Goal: Task Accomplishment & Management: Use online tool/utility

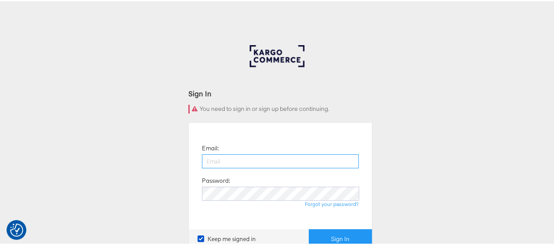
click at [243, 160] on input "email" at bounding box center [280, 160] width 157 height 14
type input "hsmith3@anthropologie.com"
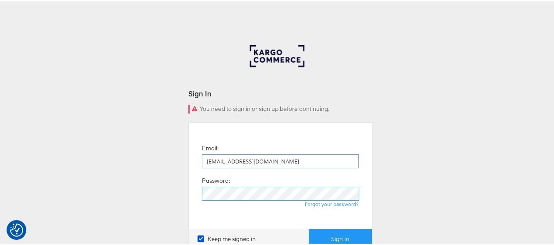
click at [309, 228] on button "Sign In" at bounding box center [340, 238] width 63 height 20
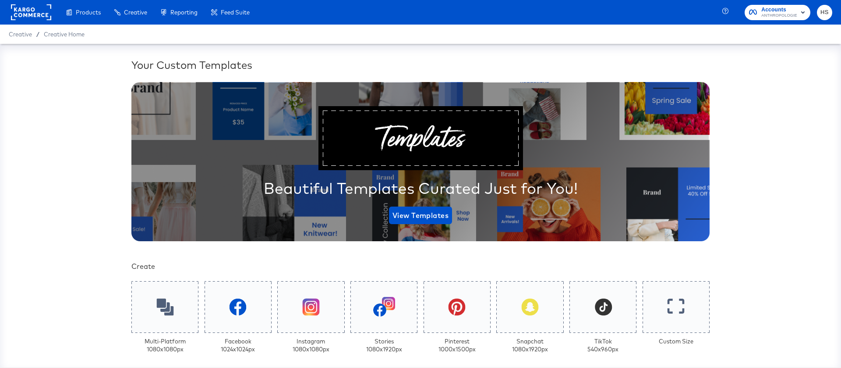
click at [0, 0] on div "Automate the Creation of Product Sets from Google Analytics Performance Data." at bounding box center [0, 0] width 0 height 0
